Goal: Transaction & Acquisition: Obtain resource

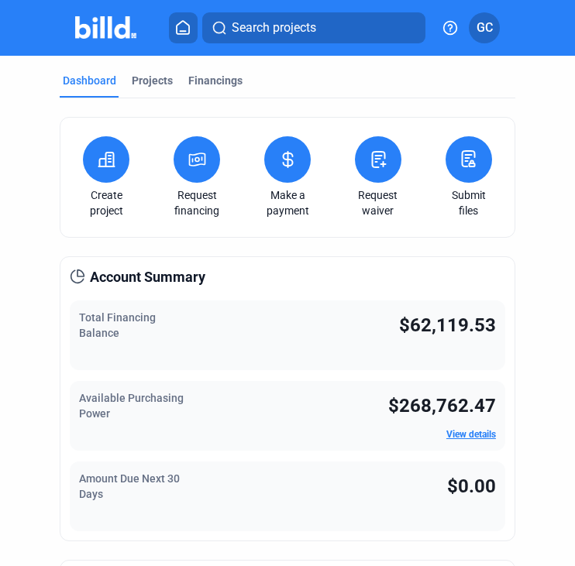
scroll to position [5, 0]
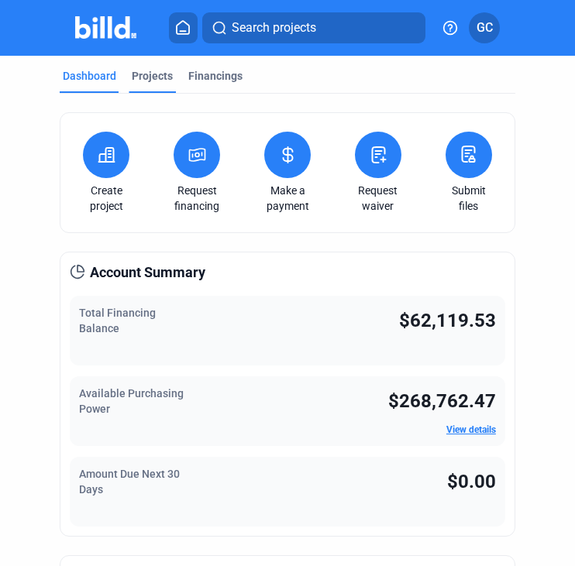
click at [149, 75] on div "Projects" at bounding box center [152, 75] width 41 height 15
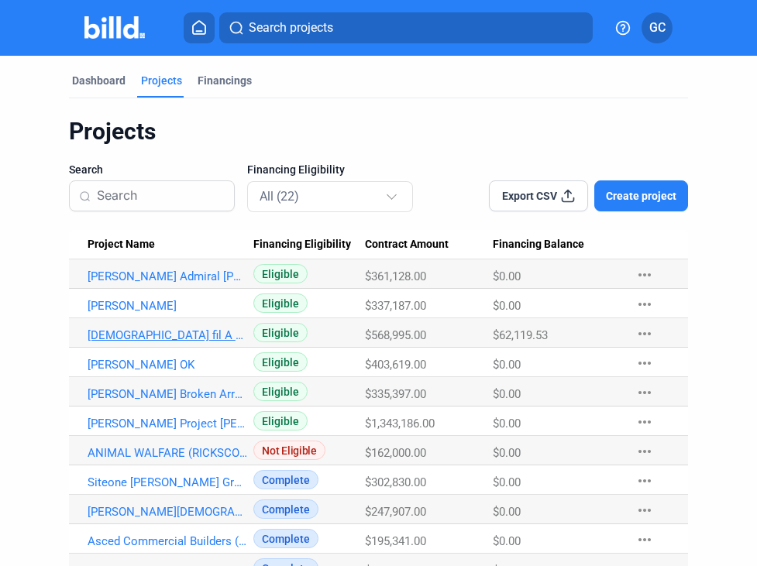
click at [135, 332] on link "[DEMOGRAPHIC_DATA] fil A 05440" at bounding box center [168, 335] width 160 height 14
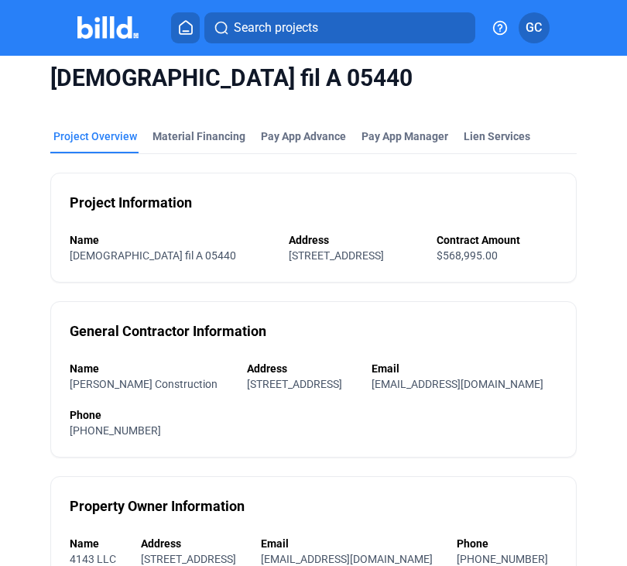
scroll to position [12, 0]
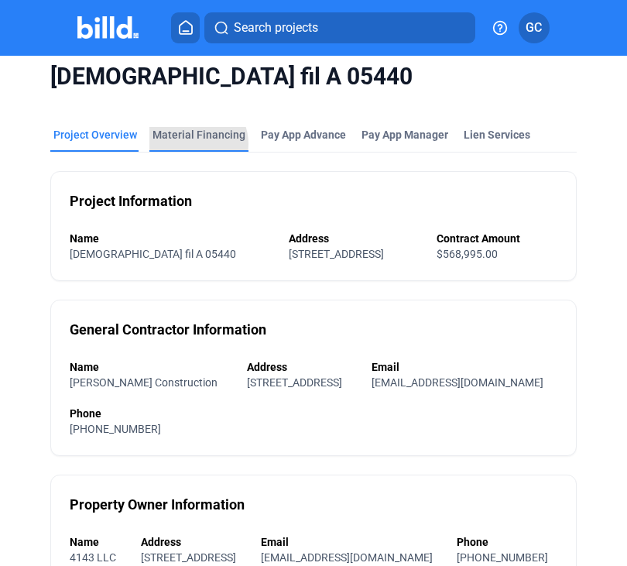
click at [192, 144] on div "Material Financing" at bounding box center [198, 139] width 99 height 25
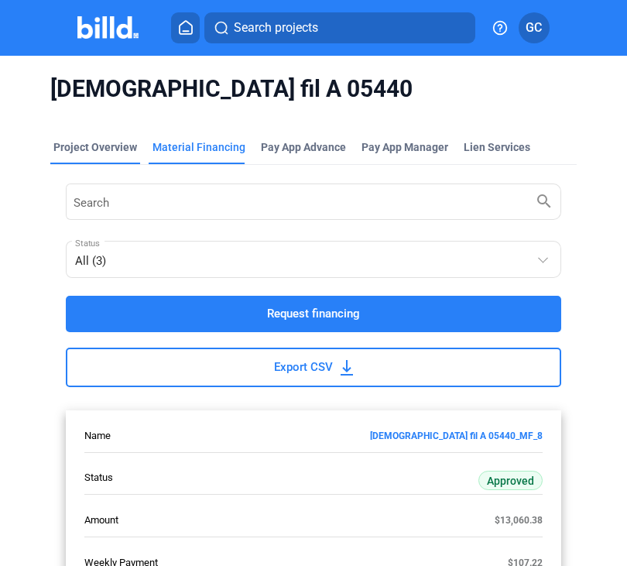
click at [110, 156] on div "Project Overview" at bounding box center [95, 151] width 90 height 25
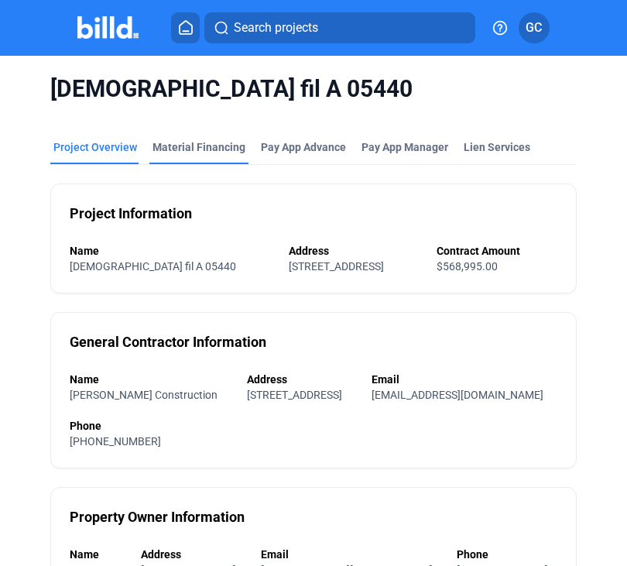
click at [190, 139] on div "Material Financing" at bounding box center [199, 146] width 93 height 15
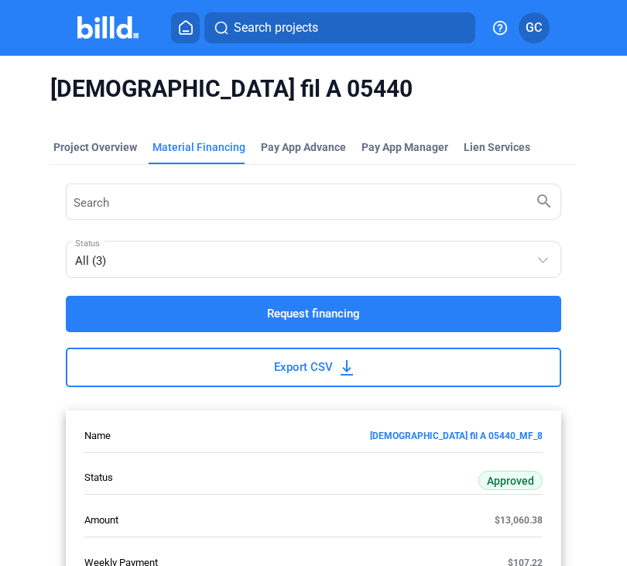
click at [234, 310] on button "Request financing" at bounding box center [314, 314] width 496 height 36
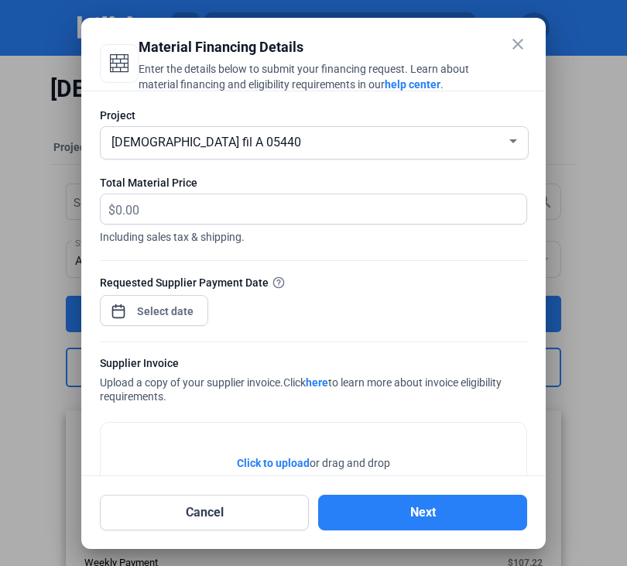
click at [163, 317] on div "close Material Financing Details Enter the details below to submit your financi…" at bounding box center [313, 283] width 627 height 566
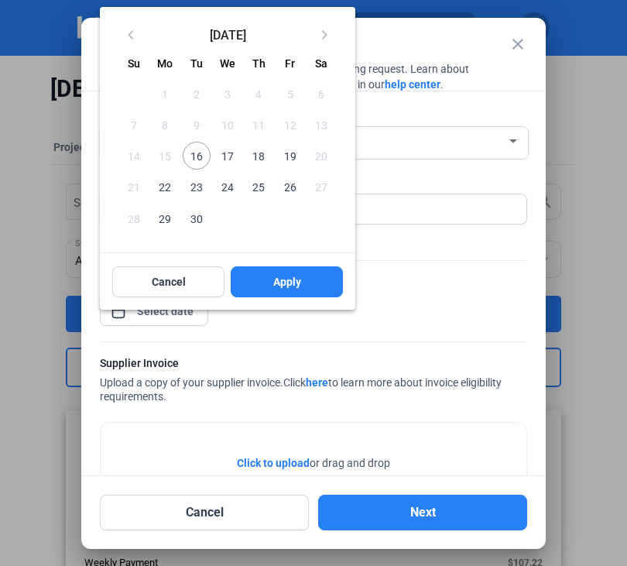
click at [195, 159] on span "16" at bounding box center [197, 156] width 28 height 28
click at [269, 281] on button "Apply" at bounding box center [287, 281] width 112 height 31
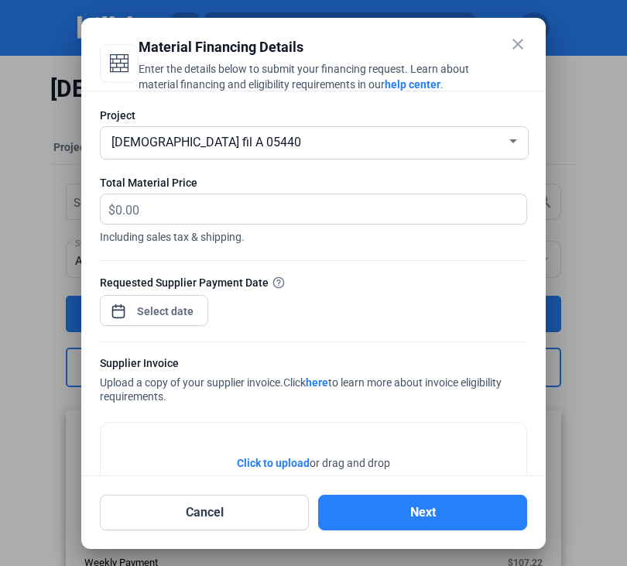
click at [259, 464] on span "Click to upload" at bounding box center [273, 463] width 73 height 12
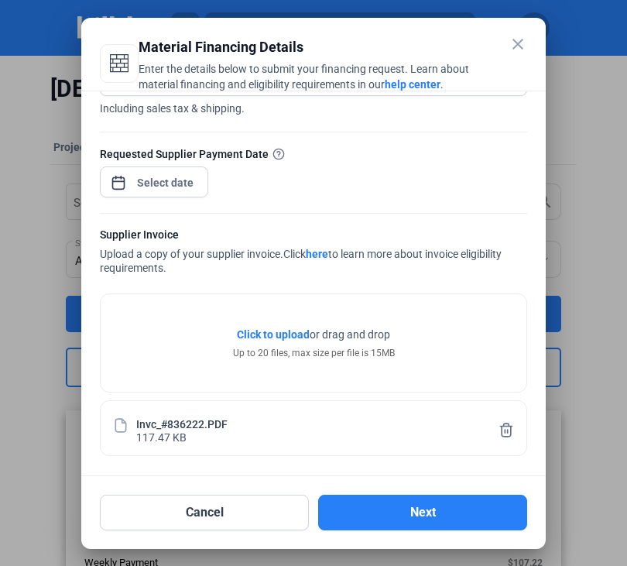
click at [261, 334] on span "Click to upload" at bounding box center [273, 334] width 73 height 12
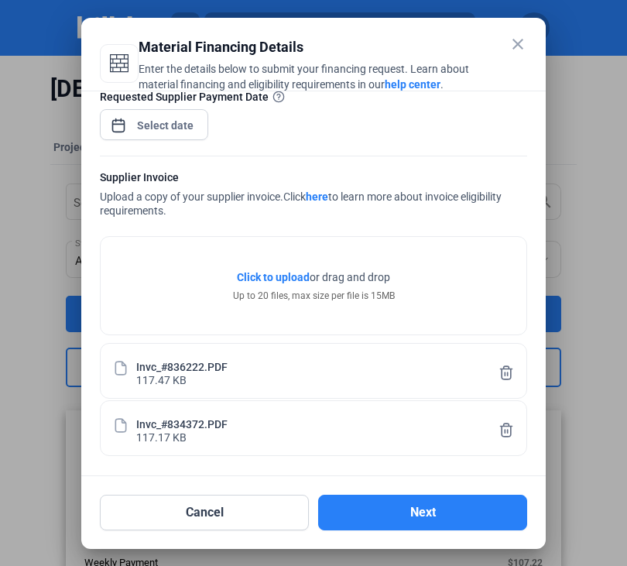
click at [271, 275] on span "Click to upload" at bounding box center [273, 277] width 73 height 12
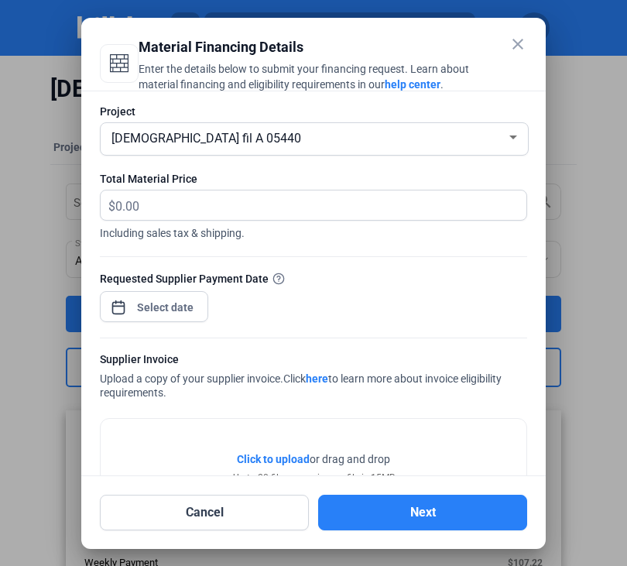
scroll to position [0, 0]
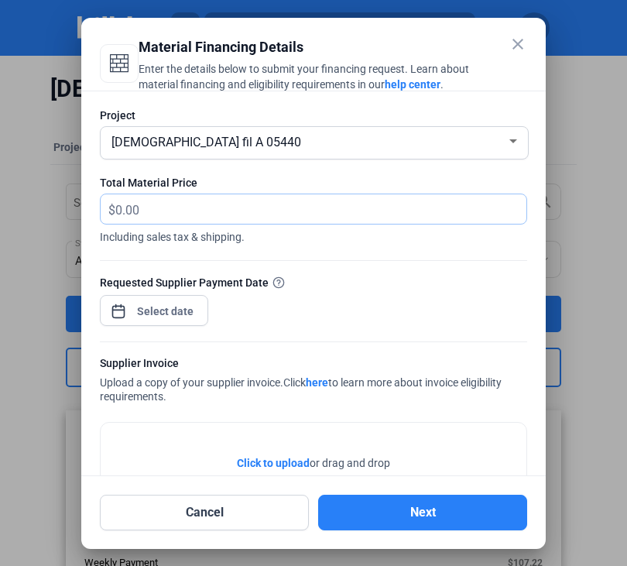
click at [123, 209] on input "text" at bounding box center [311, 209] width 393 height 30
click at [123, 209] on input "text" at bounding box center [320, 209] width 411 height 30
click at [125, 214] on input "333,323.95" at bounding box center [320, 209] width 411 height 30
click at [146, 210] on input "33,323.95" at bounding box center [320, 209] width 411 height 30
type input "33,332.95"
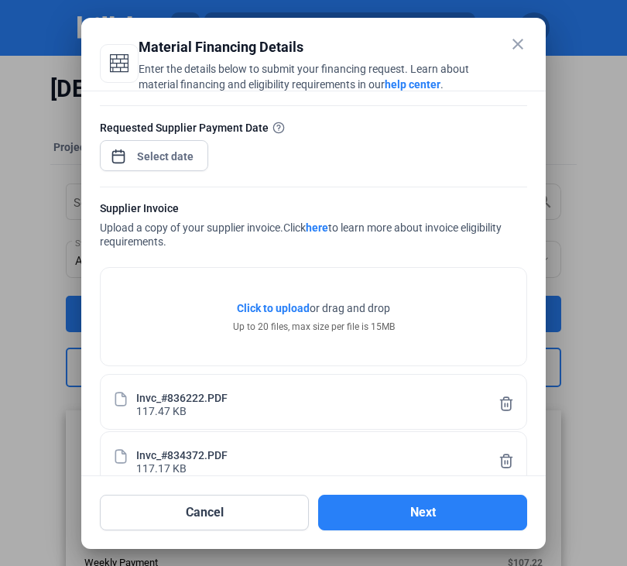
scroll to position [243, 0]
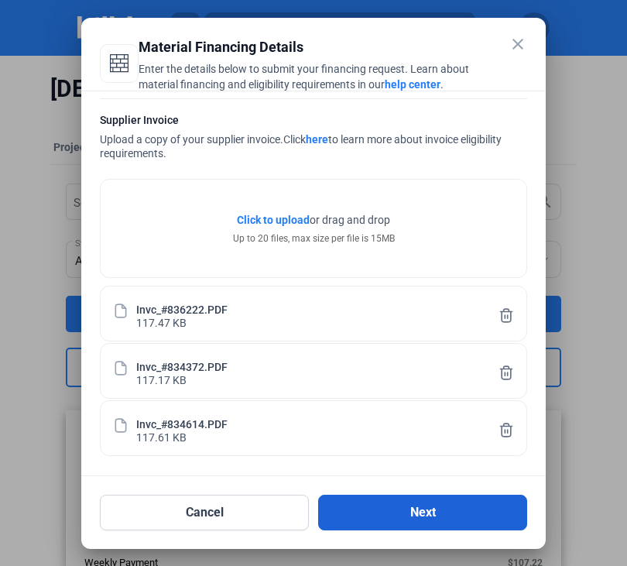
click at [408, 512] on button "Next" at bounding box center [422, 513] width 209 height 36
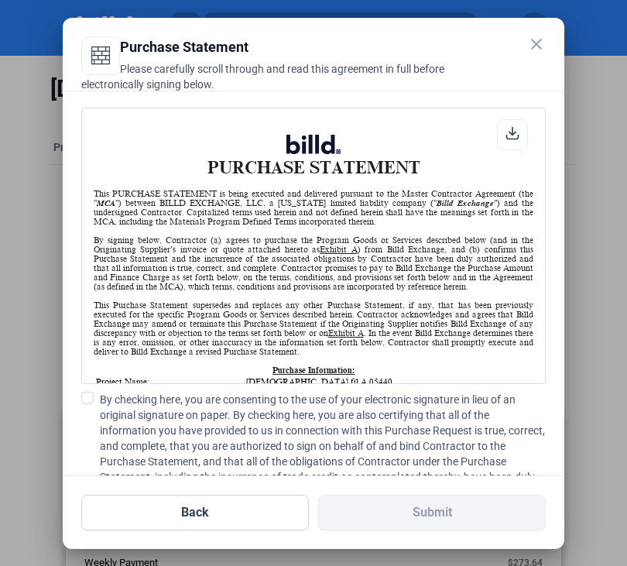
scroll to position [1, 0]
click at [91, 393] on span at bounding box center [87, 398] width 12 height 12
click at [0, 0] on input "By checking here, you are consenting to the use of your electronic signature in…" at bounding box center [0, 0] width 0 height 0
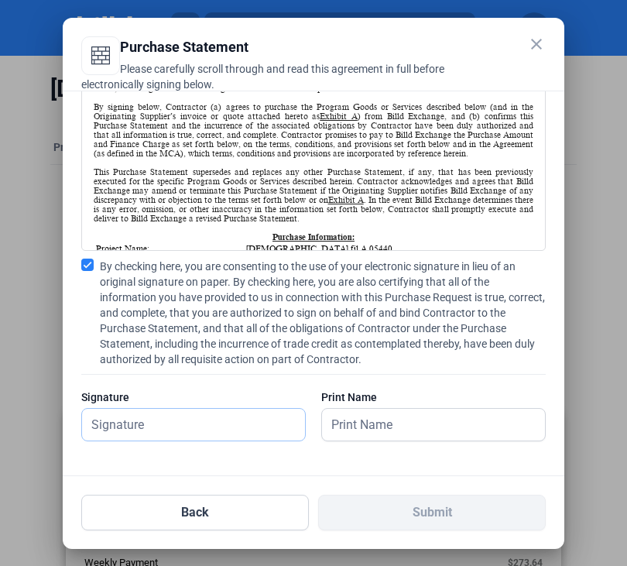
click at [195, 436] on input "text" at bounding box center [186, 425] width 208 height 32
type input "[PERSON_NAME]"
click at [365, 427] on input "text" at bounding box center [426, 425] width 208 height 32
type input "[PERSON_NAME]"
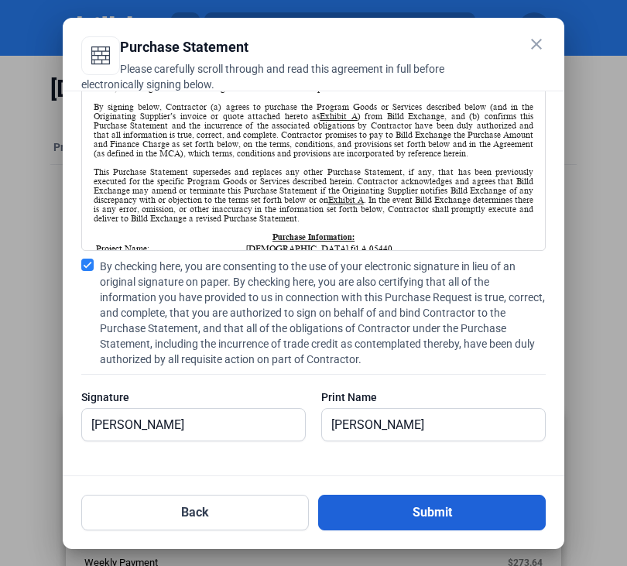
click at [428, 512] on button "Submit" at bounding box center [432, 513] width 228 height 36
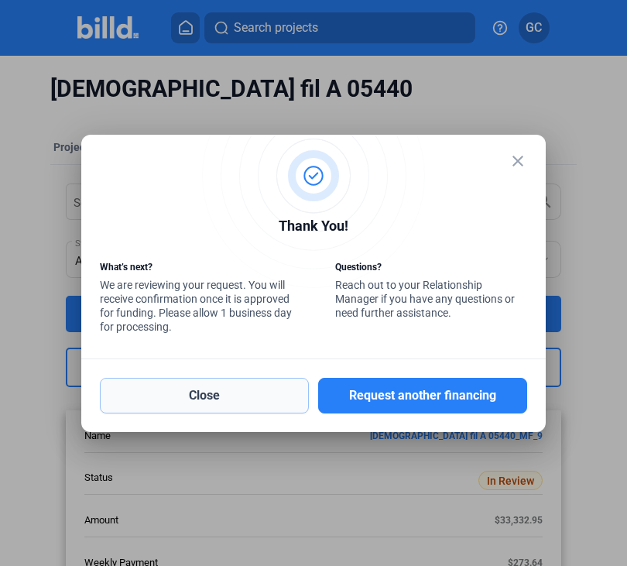
click at [249, 391] on button "Close" at bounding box center [204, 396] width 209 height 36
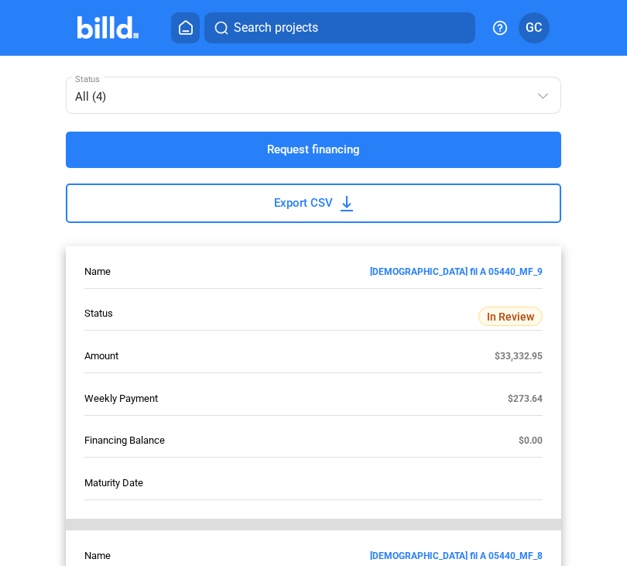
scroll to position [162, 0]
